Goal: Find specific page/section: Find specific page/section

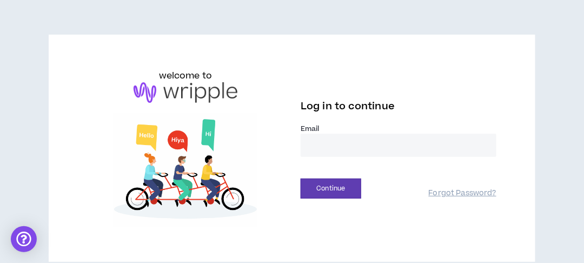
click at [332, 144] on input "email" at bounding box center [398, 144] width 196 height 23
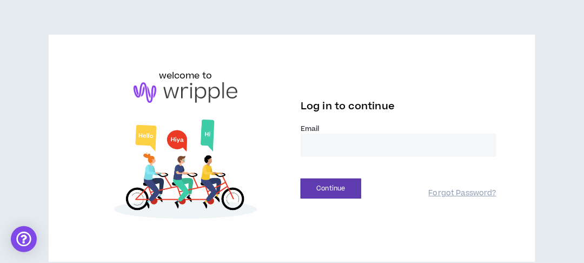
type input "**********"
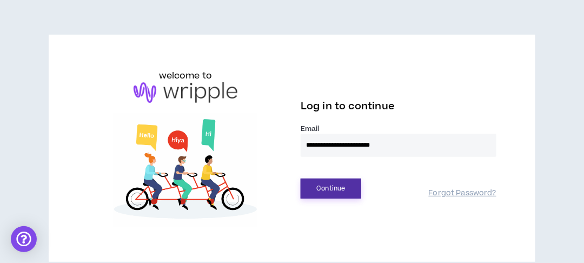
click at [331, 192] on button "Continue" at bounding box center [330, 188] width 61 height 20
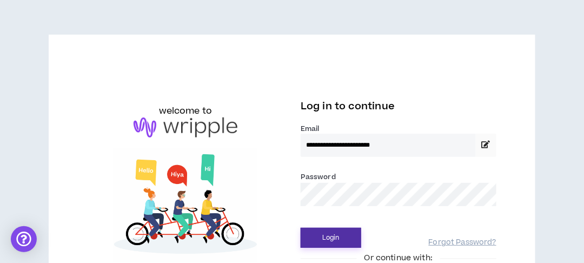
click at [328, 244] on button "Login" at bounding box center [330, 238] width 61 height 20
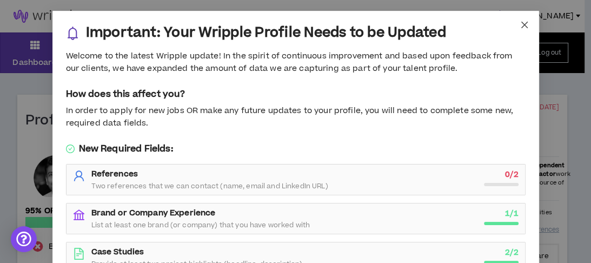
click at [524, 26] on icon "close" at bounding box center [524, 25] width 9 height 9
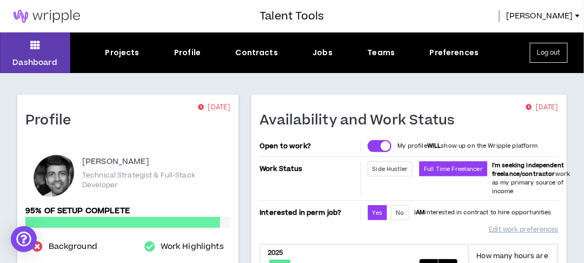
click at [324, 55] on div "Jobs" at bounding box center [323, 52] width 20 height 11
